Goal: Task Accomplishment & Management: Manage account settings

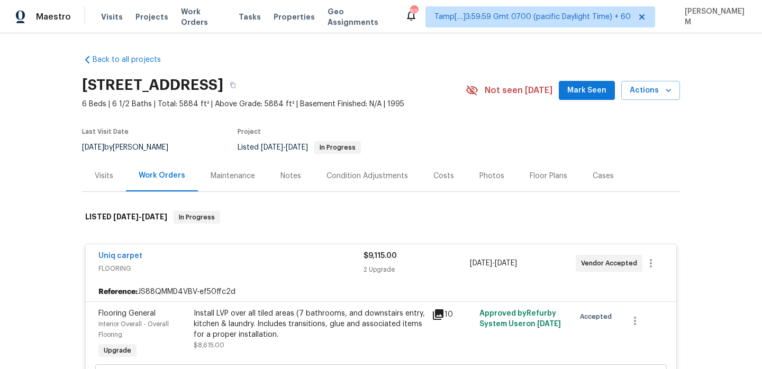
scroll to position [1228, 0]
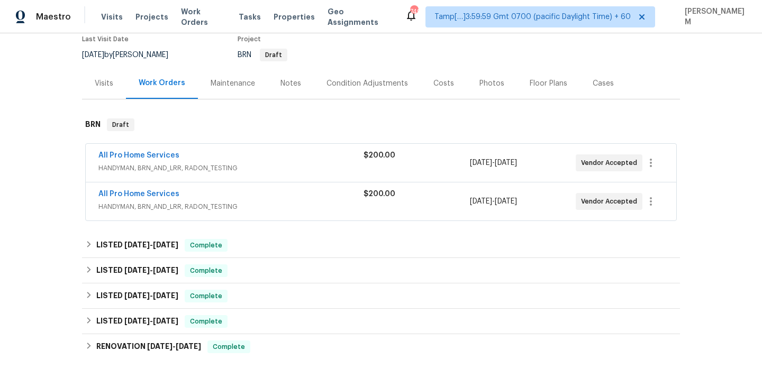
scroll to position [96, 0]
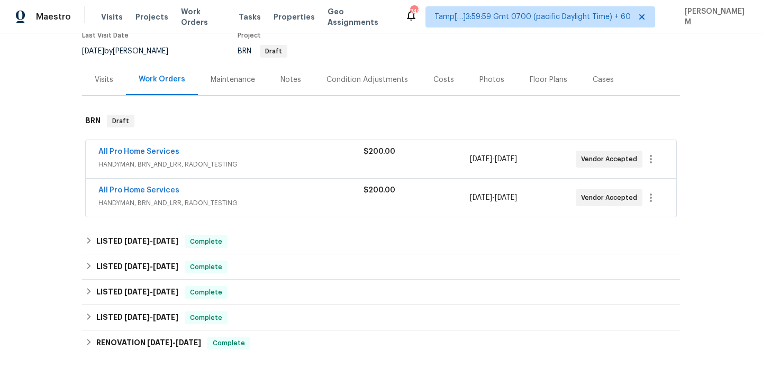
click at [320, 156] on div "All Pro Home Services" at bounding box center [230, 153] width 265 height 13
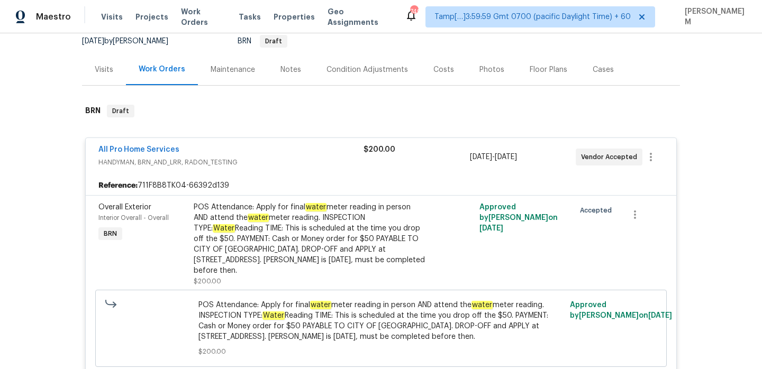
scroll to position [41, 0]
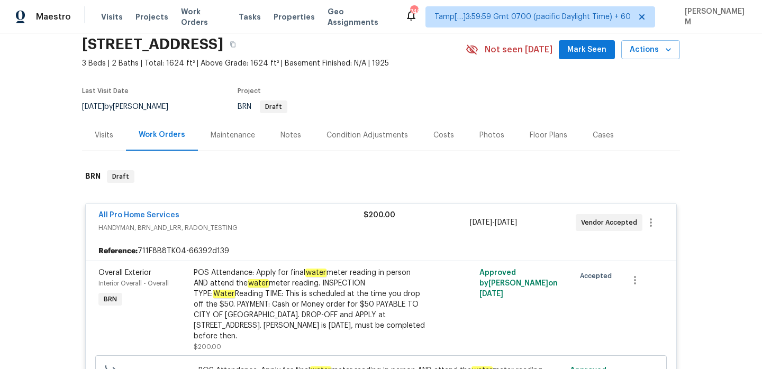
click at [238, 131] on div "Maintenance" at bounding box center [233, 135] width 44 height 11
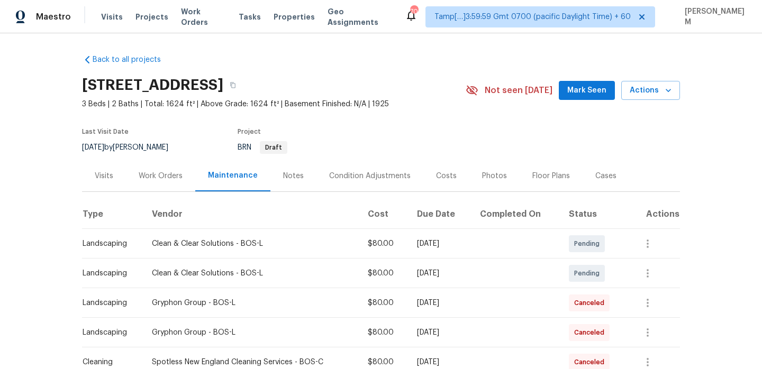
click at [198, 23] on div "Visits Projects Work Orders Tasks Properties Geo Assignments" at bounding box center [253, 16] width 304 height 21
click at [203, 16] on span "Work Orders" at bounding box center [203, 16] width 45 height 21
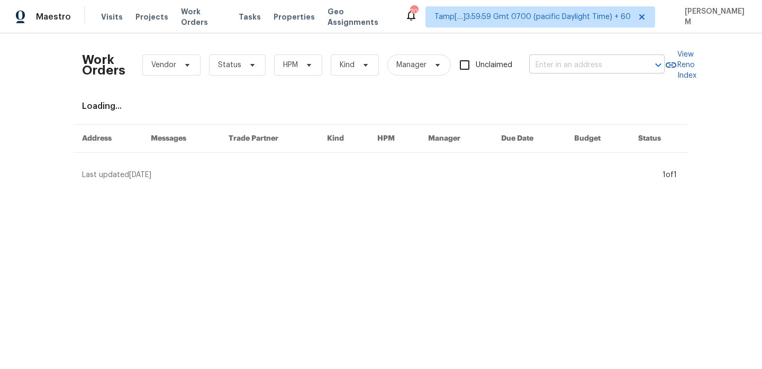
click at [562, 73] on input "text" at bounding box center [582, 65] width 106 height 16
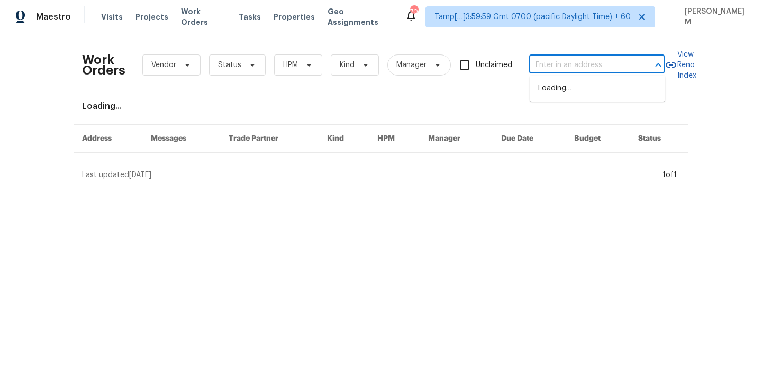
paste input "3540 Greens Mill Rd"
type input "3540 Greens Mill Rd"
click at [583, 94] on li "3540 Greens Mill Rd, Spring Hill, TN 37174" at bounding box center [597, 88] width 135 height 17
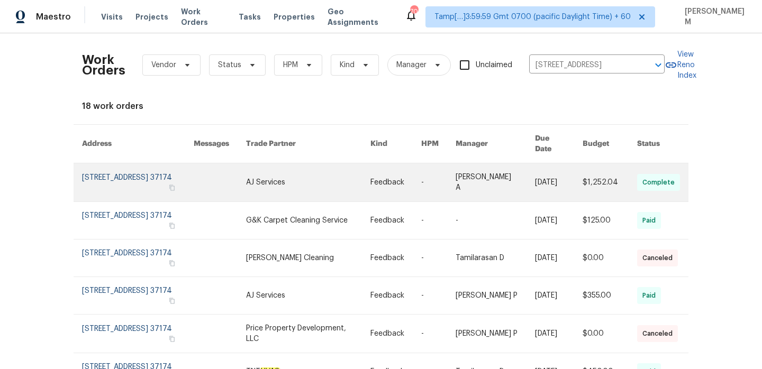
click at [278, 185] on link at bounding box center [308, 183] width 125 height 38
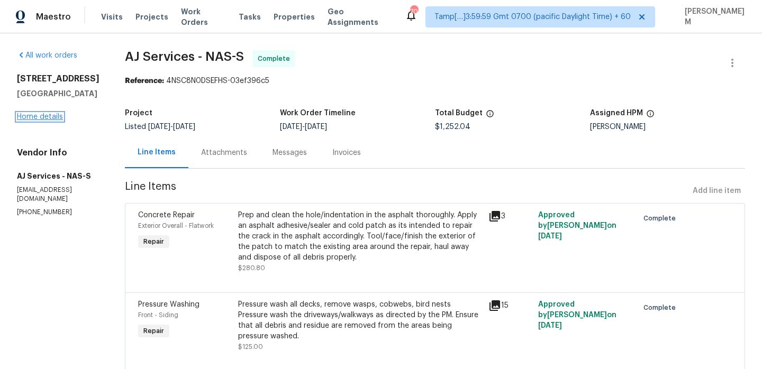
click at [42, 117] on link "Home details" at bounding box center [40, 116] width 46 height 7
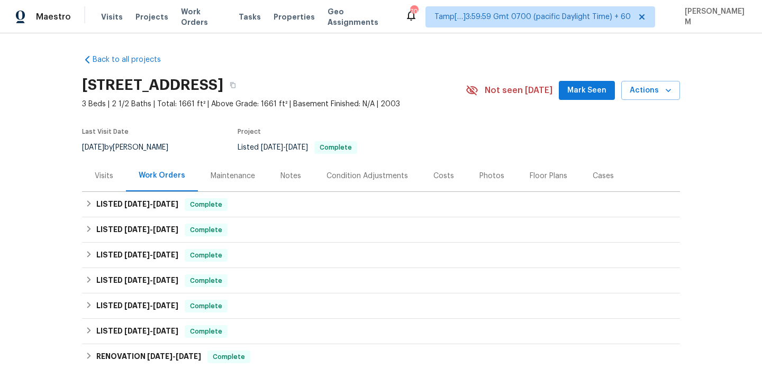
click at [236, 176] on div "Maintenance" at bounding box center [233, 176] width 44 height 11
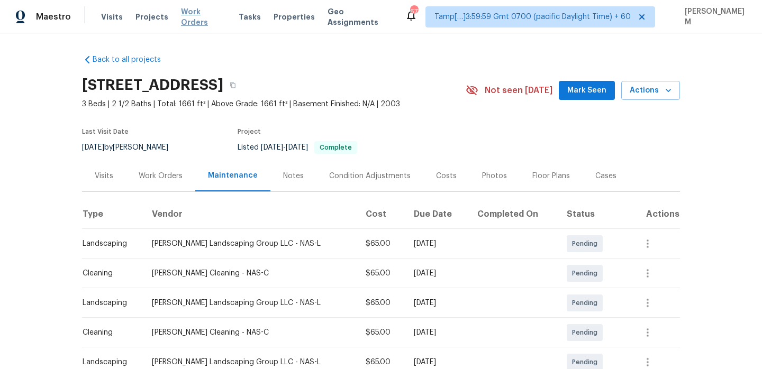
click at [203, 13] on span "Work Orders" at bounding box center [203, 16] width 45 height 21
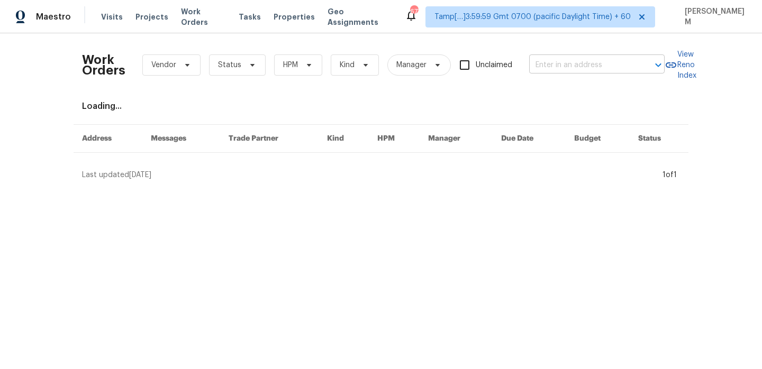
click at [553, 57] on input "text" at bounding box center [582, 65] width 106 height 16
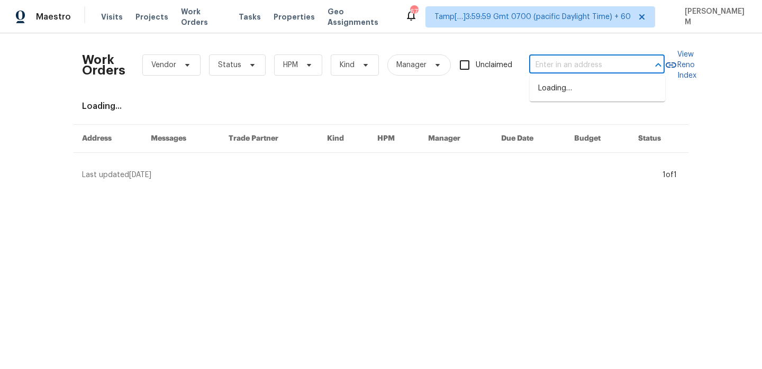
paste input "1530 Cobra Ln ,"
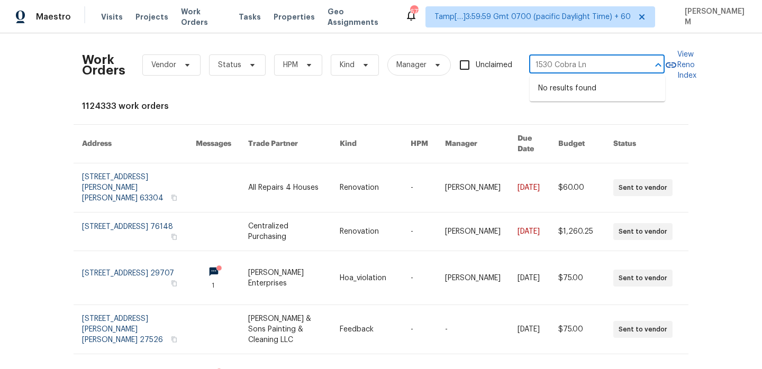
type input "1530 Cobra Ln"
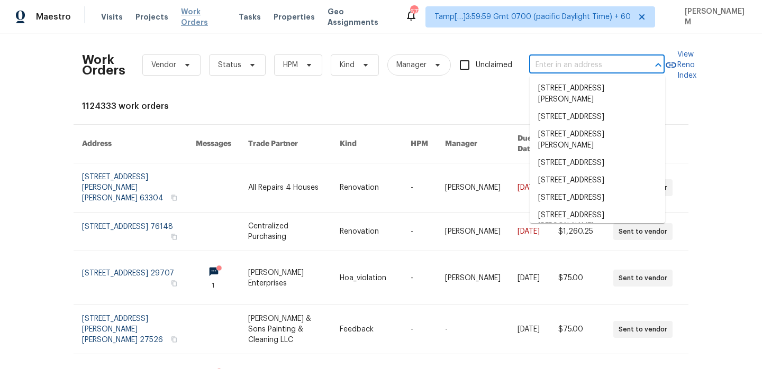
click at [202, 17] on span "Work Orders" at bounding box center [203, 16] width 45 height 21
click at [558, 57] on input "text" at bounding box center [582, 65] width 106 height 16
paste input "2605 Welshcrest Dr"
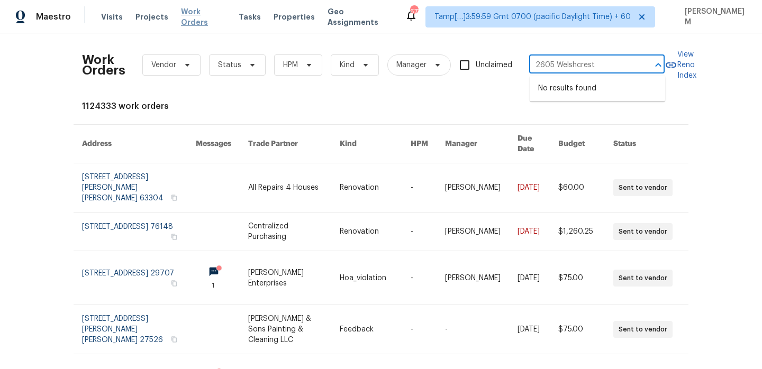
type input "2605 Welshcrest"
click at [208, 17] on span "Work Orders" at bounding box center [203, 16] width 45 height 21
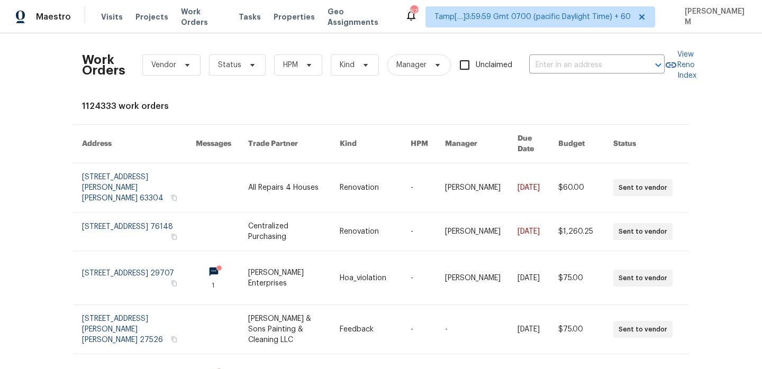
click at [601, 78] on div "Work Orders Vendor Status HPM Kind Manager Unclaimed ​" at bounding box center [373, 65] width 583 height 47
click at [593, 65] on input "text" at bounding box center [582, 65] width 106 height 16
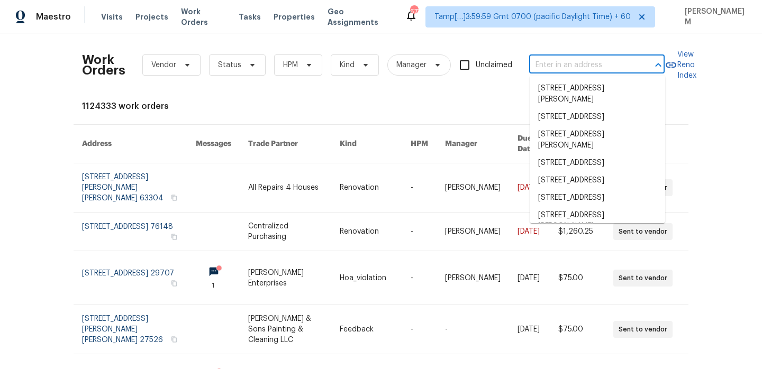
paste input "2605 Welshcrest Dr"
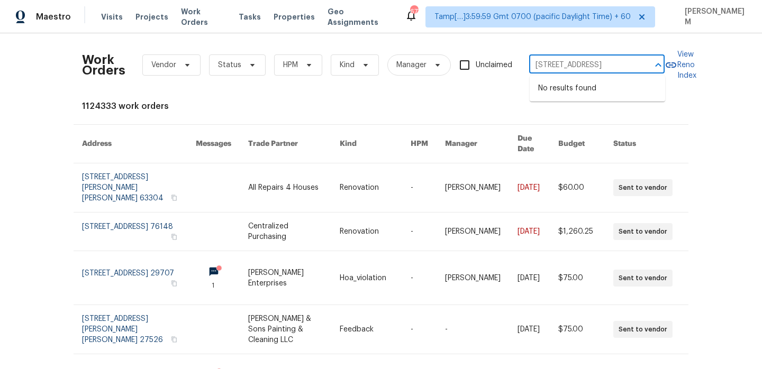
type input "2605 Welshcrest Dr"
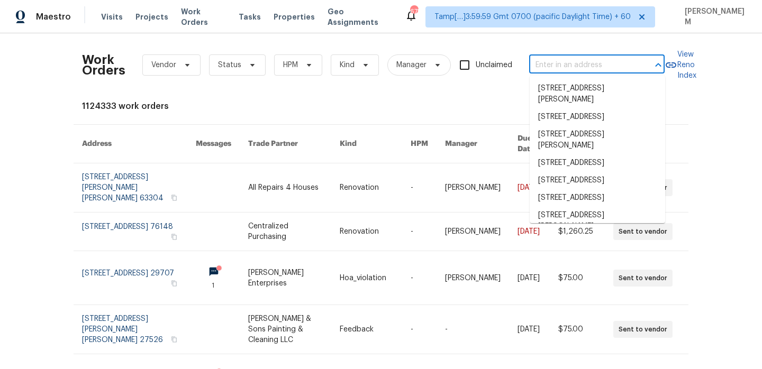
click at [575, 61] on input "text" at bounding box center [582, 65] width 106 height 16
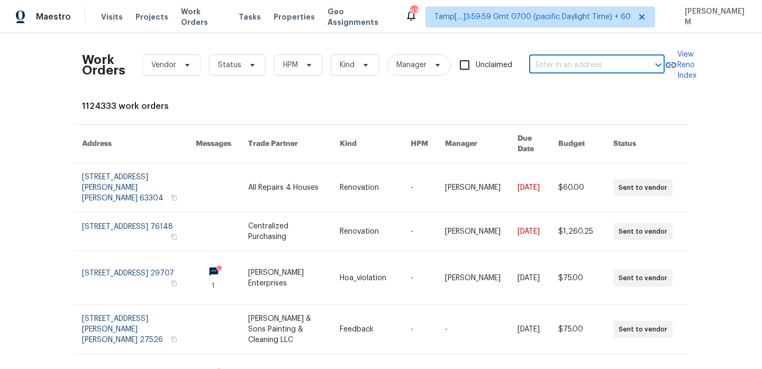
paste input "764 Ewell Farm Dr"
type input "764 Ewell Farm Dr"
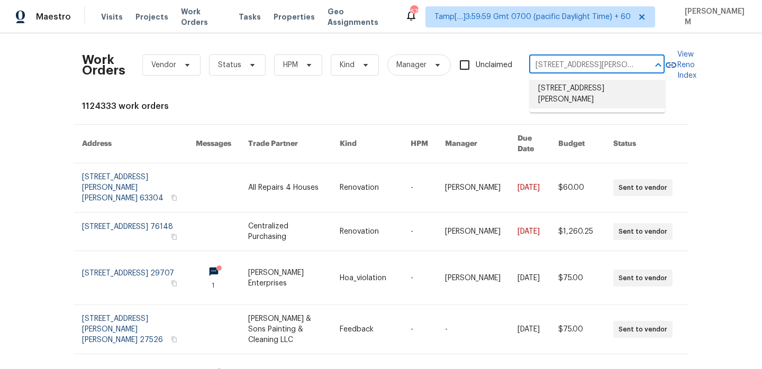
click at [584, 92] on li "764 Ewell Farm Dr, Spring Hill, TN 37174" at bounding box center [597, 94] width 135 height 29
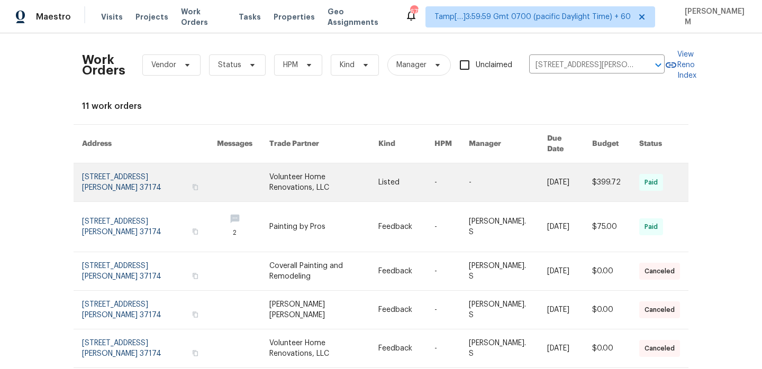
click at [392, 186] on link at bounding box center [406, 183] width 56 height 38
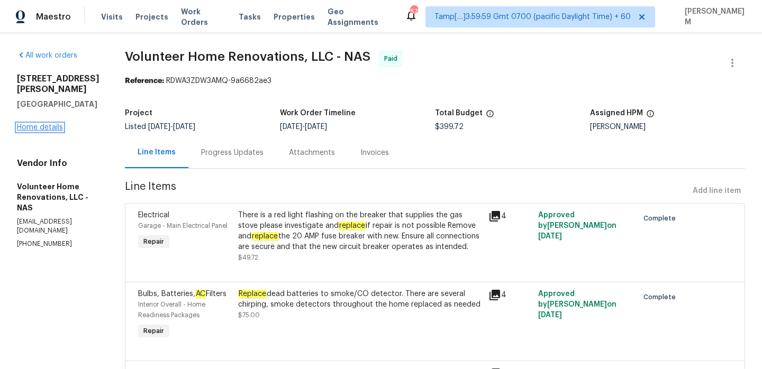
click at [59, 124] on link "Home details" at bounding box center [40, 127] width 46 height 7
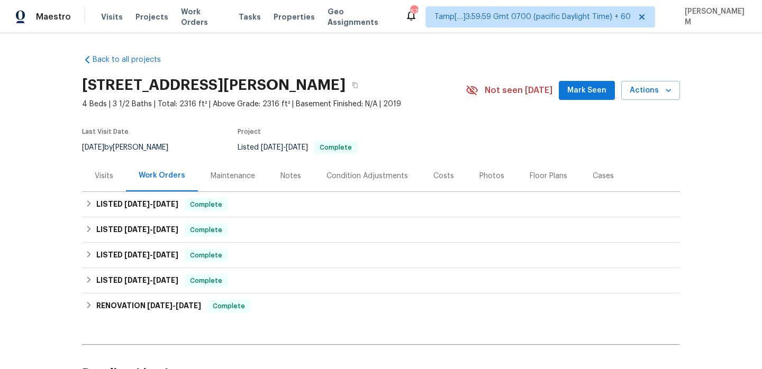
click at [239, 173] on div "Maintenance" at bounding box center [233, 176] width 44 height 11
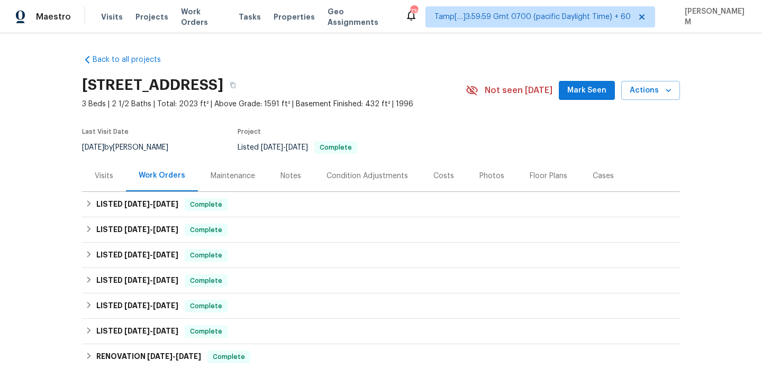
click at [234, 180] on div "Maintenance" at bounding box center [233, 176] width 44 height 11
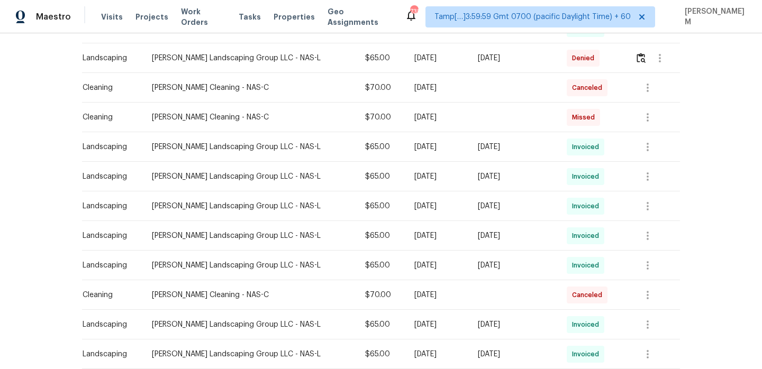
scroll to position [514, 0]
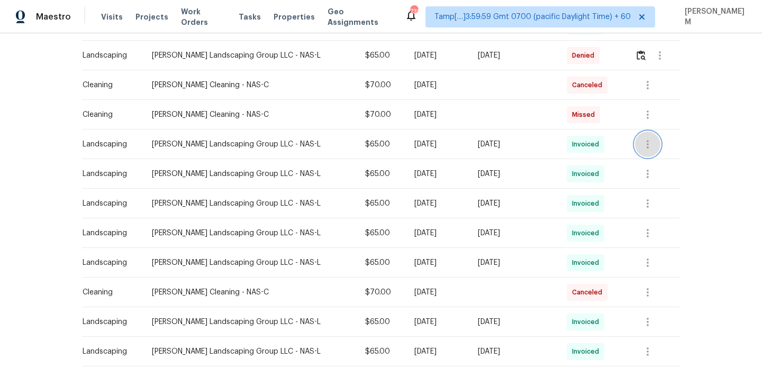
click at [644, 147] on icon "button" at bounding box center [647, 144] width 13 height 13
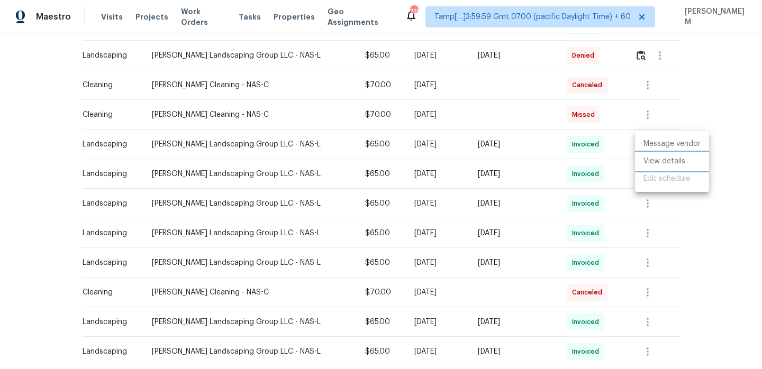
click at [656, 161] on li "View details" at bounding box center [672, 161] width 74 height 17
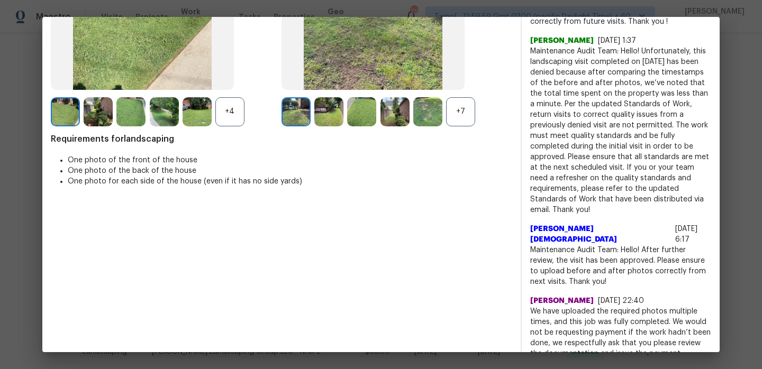
scroll to position [0, 0]
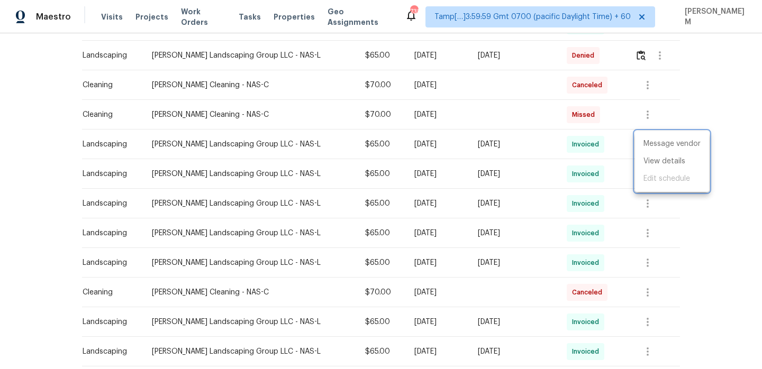
click at [636, 64] on div at bounding box center [381, 184] width 762 height 369
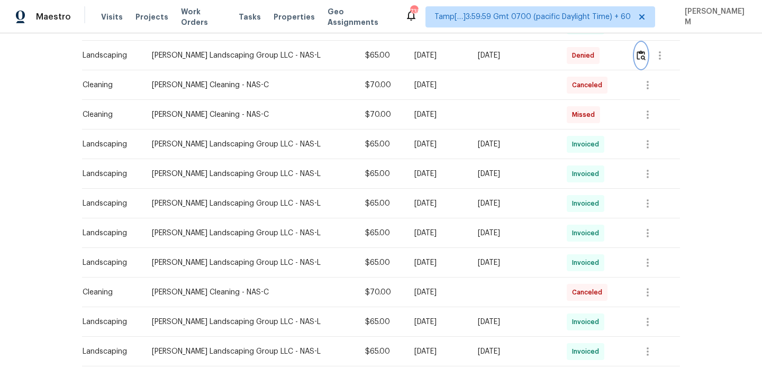
click at [639, 58] on img "button" at bounding box center [641, 55] width 9 height 10
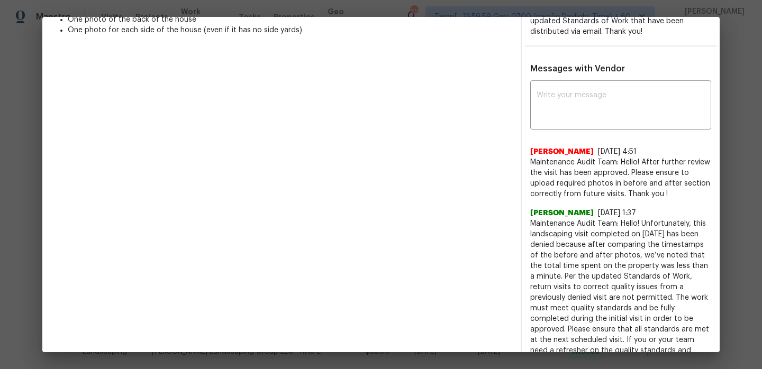
scroll to position [323, 0]
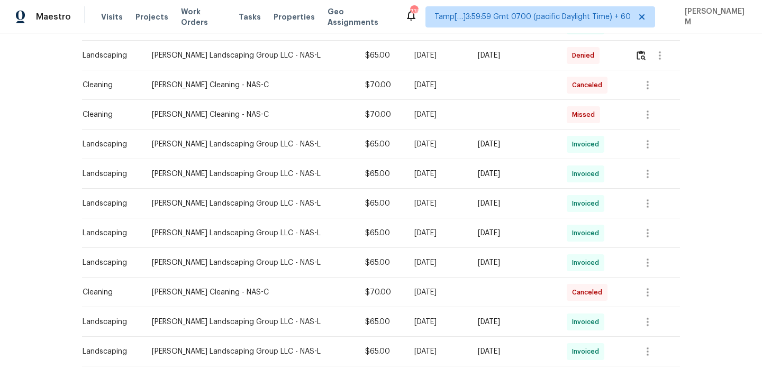
click at [514, 181] on td "Tue, Jul 29 2025" at bounding box center [513, 174] width 89 height 30
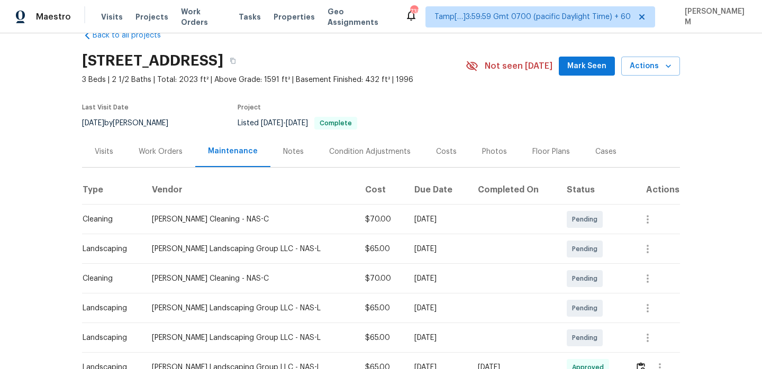
scroll to position [23, 0]
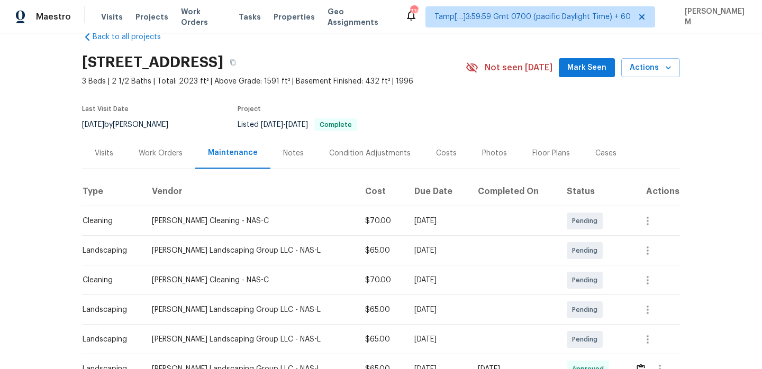
click at [514, 181] on th "Completed On" at bounding box center [513, 192] width 89 height 30
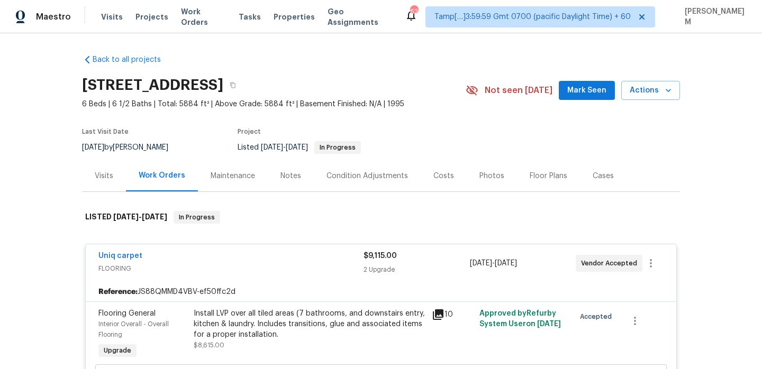
scroll to position [1228, 0]
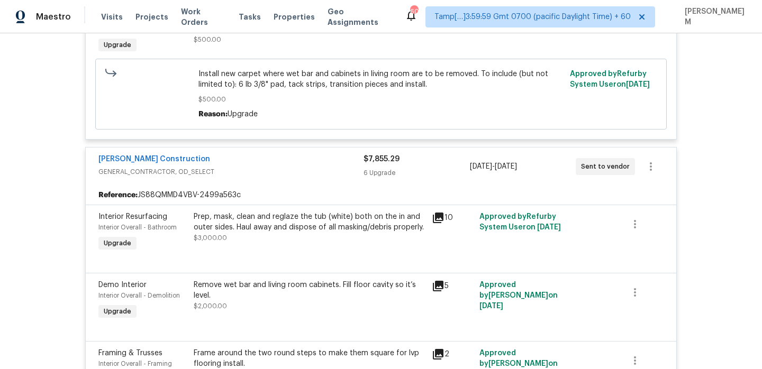
scroll to position [324, 0]
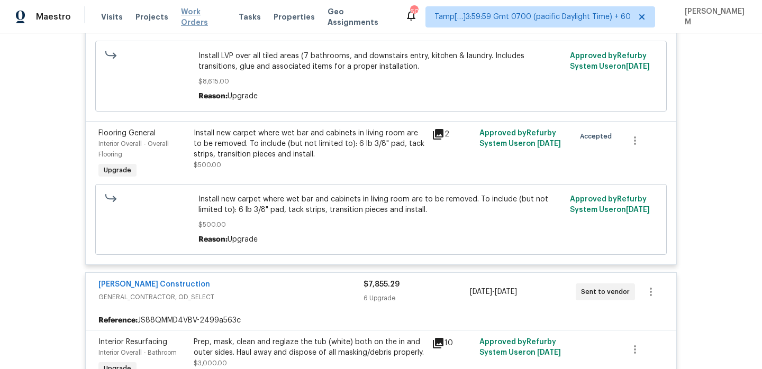
click at [200, 15] on span "Work Orders" at bounding box center [203, 16] width 45 height 21
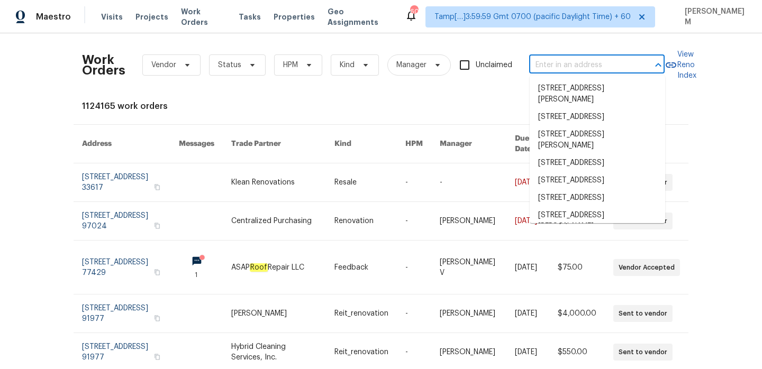
click at [574, 66] on input "text" at bounding box center [582, 65] width 106 height 16
paste input "434 Saddle Crst"
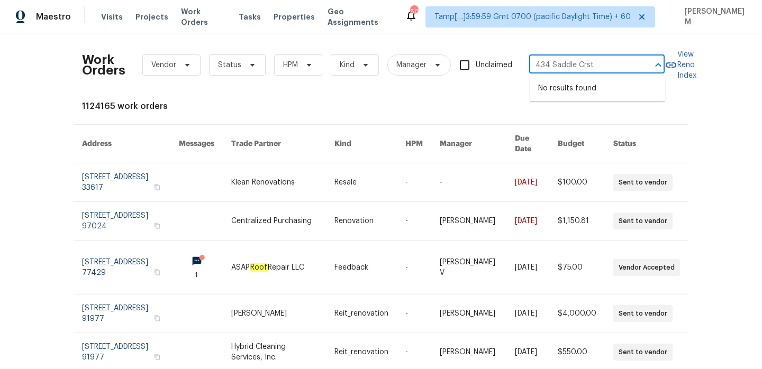
type input "434 Saddle Crst"
